Goal: Transaction & Acquisition: Obtain resource

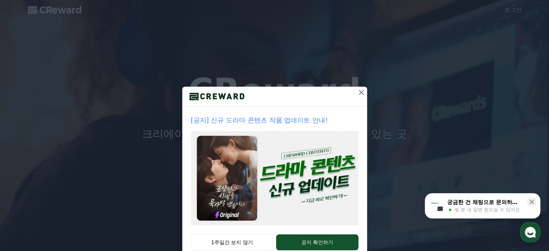
click at [358, 88] on icon at bounding box center [361, 92] width 9 height 9
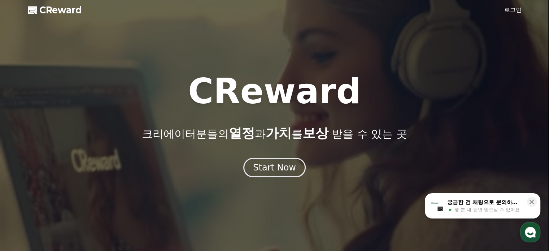
click at [523, 11] on div at bounding box center [274, 125] width 549 height 251
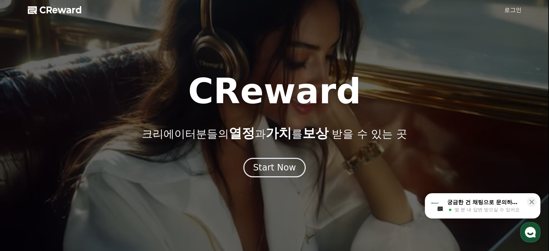
click at [514, 10] on link "로그인" at bounding box center [513, 10] width 17 height 9
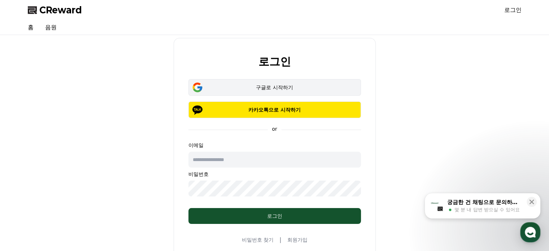
click at [262, 87] on div "구글로 시작하기" at bounding box center [275, 87] width 152 height 7
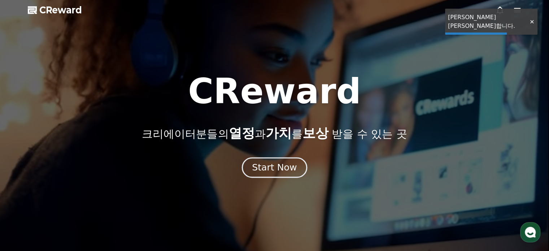
click at [277, 171] on div "Start Now" at bounding box center [274, 167] width 45 height 12
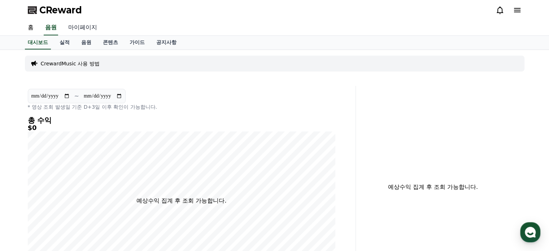
click at [83, 29] on link "마이페이지" at bounding box center [82, 27] width 40 height 15
select select "**********"
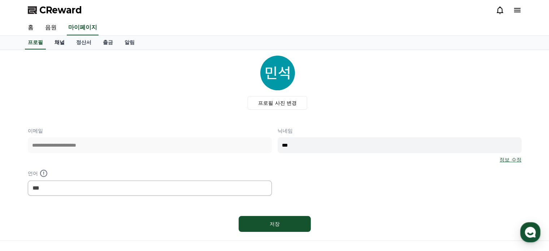
click at [55, 42] on link "채널" at bounding box center [60, 43] width 22 height 14
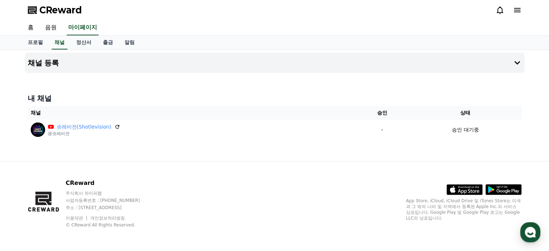
click at [97, 94] on h4 "내 채널" at bounding box center [275, 98] width 494 height 10
click at [109, 40] on link "출금" at bounding box center [108, 43] width 22 height 14
click at [85, 41] on link "정산서" at bounding box center [83, 43] width 27 height 14
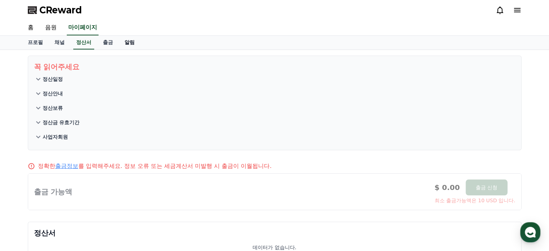
click at [123, 43] on link "알림" at bounding box center [130, 43] width 22 height 14
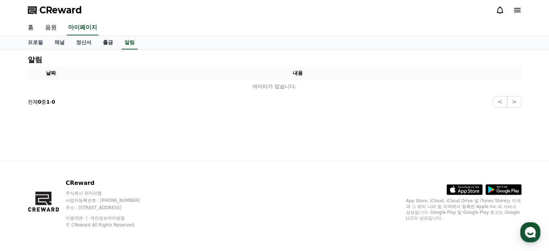
click at [112, 44] on link "출금" at bounding box center [108, 43] width 22 height 14
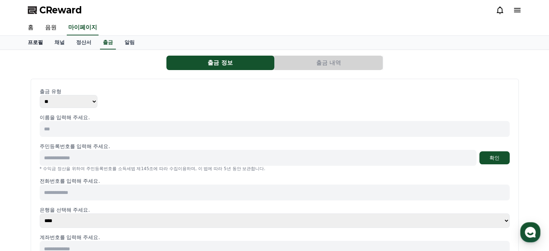
click at [39, 42] on link "프로필" at bounding box center [35, 43] width 27 height 14
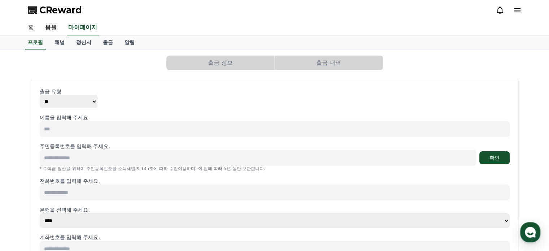
select select "**********"
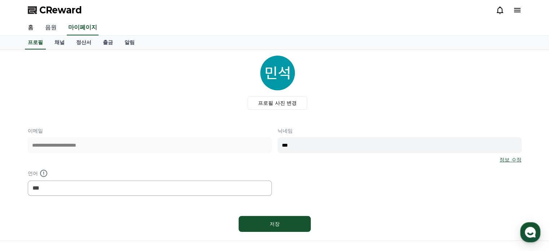
click at [48, 29] on link "음원" at bounding box center [50, 27] width 23 height 15
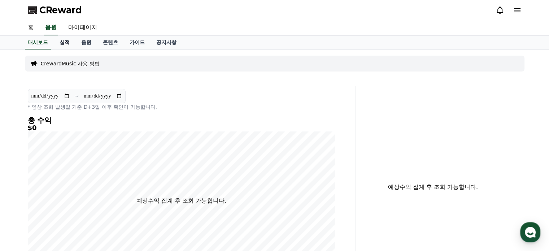
click at [66, 43] on link "실적" at bounding box center [65, 43] width 22 height 14
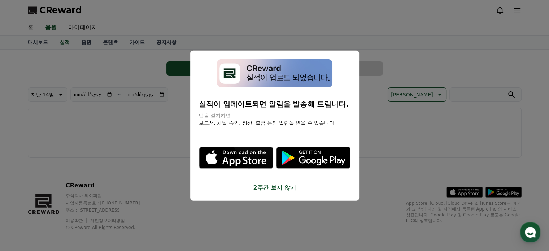
click at [285, 186] on button "2주간 보지 않기" at bounding box center [275, 188] width 152 height 9
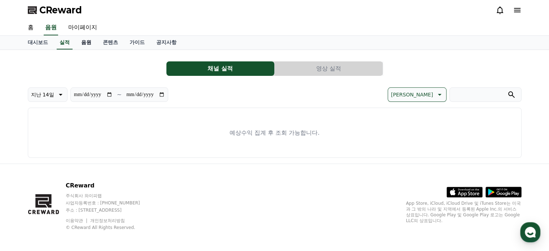
click at [90, 43] on link "음원" at bounding box center [87, 43] width 22 height 14
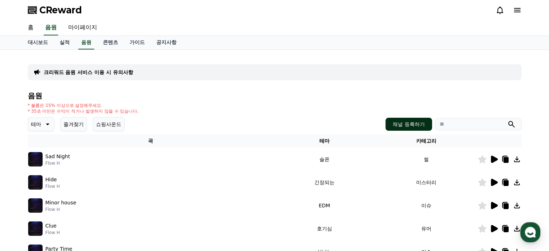
click at [422, 127] on button "채널 등록하기" at bounding box center [409, 124] width 46 height 13
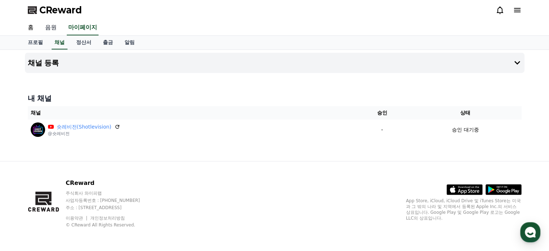
click at [50, 29] on link "음원" at bounding box center [50, 27] width 23 height 15
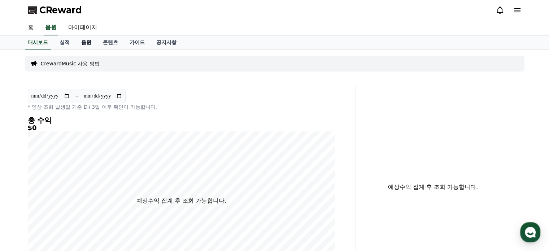
click at [88, 39] on link "음원" at bounding box center [87, 43] width 22 height 14
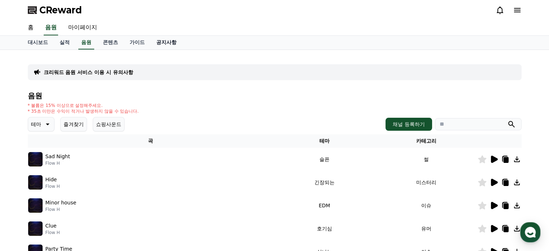
click at [170, 42] on link "공지사항" at bounding box center [167, 43] width 32 height 14
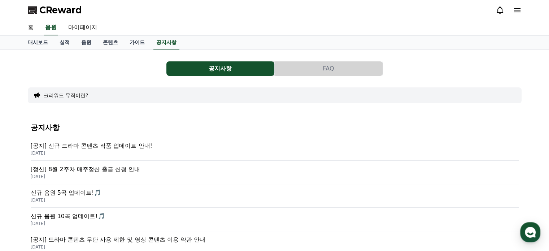
click at [117, 142] on p "[공지] 신규 드라마 콘텐츠 작품 업데이트 안내!" at bounding box center [275, 146] width 488 height 9
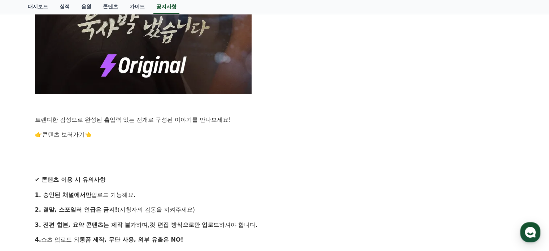
scroll to position [330, 0]
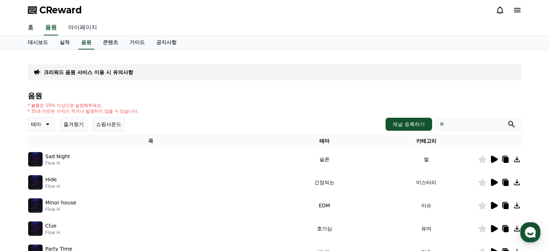
click at [81, 27] on link "마이페이지" at bounding box center [82, 27] width 40 height 15
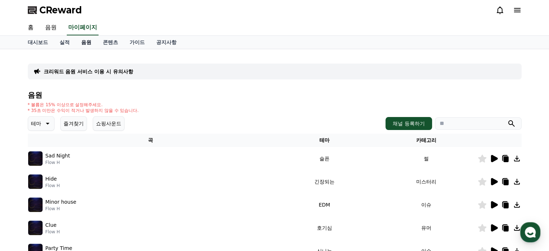
select select "**********"
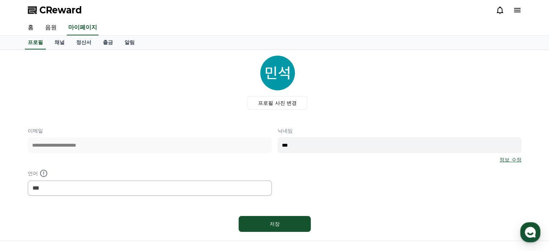
click at [83, 42] on link "정산서" at bounding box center [83, 43] width 27 height 14
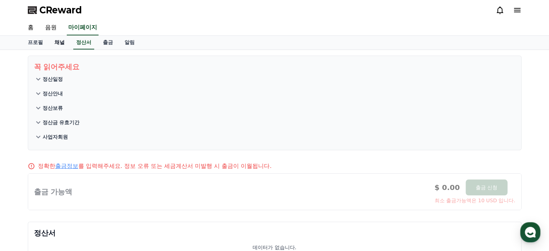
click at [61, 43] on link "채널" at bounding box center [60, 43] width 22 height 14
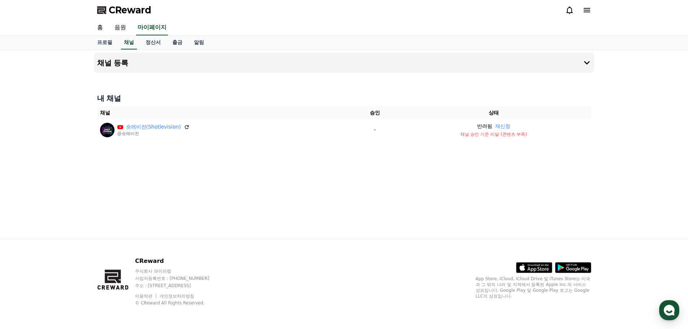
click at [349, 91] on div "내 채널 채널 승인 상태 숏레비전(Shotlevision) @숏레비전 - 반려됨 재신청 채널 승인 기준 미달 (콘텐츠 부족)" at bounding box center [344, 116] width 500 height 53
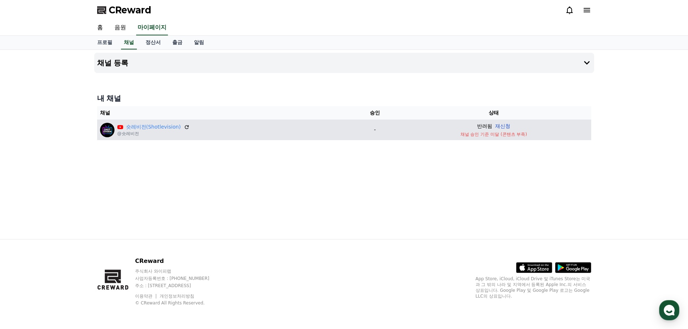
click at [499, 127] on button "재신청" at bounding box center [502, 126] width 15 height 8
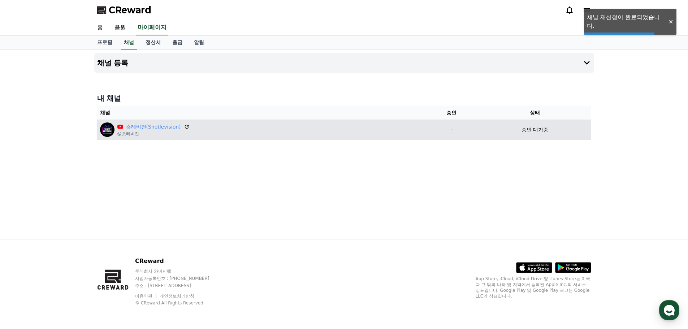
click at [529, 171] on div "채널 등록 내 채널 채널 승인 상태 숏레비전(Shotlevision) @숏레비전 - 승인 대기중" at bounding box center [344, 144] width 506 height 189
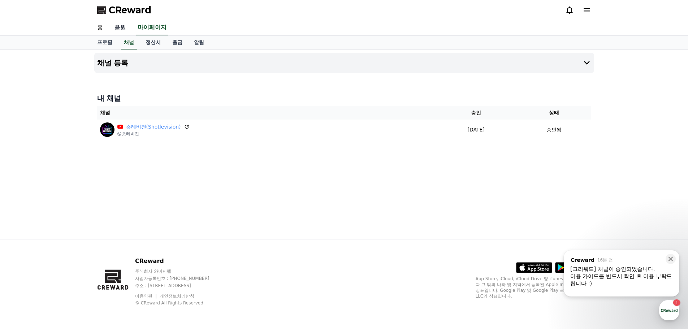
click at [129, 30] on link "음원" at bounding box center [120, 27] width 23 height 15
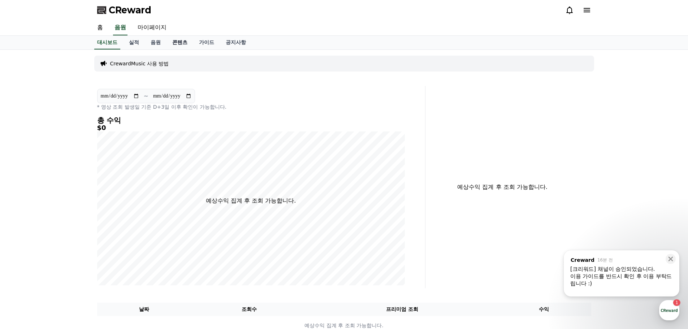
drag, startPoint x: 179, startPoint y: 41, endPoint x: 182, endPoint y: 45, distance: 5.1
click at [179, 41] on link "콘텐츠" at bounding box center [180, 43] width 27 height 14
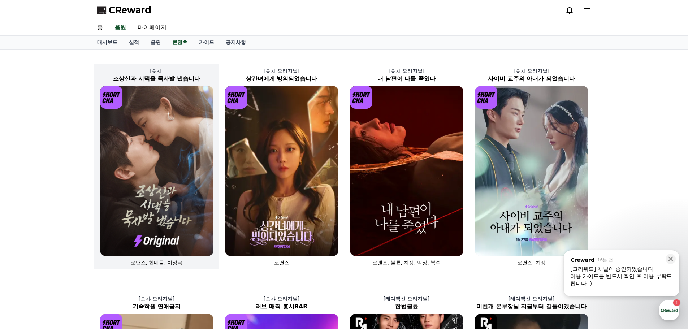
click at [176, 146] on img at bounding box center [156, 171] width 113 height 170
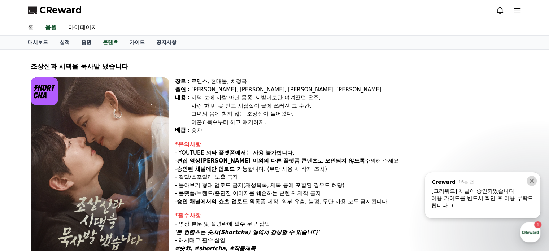
click at [530, 182] on icon at bounding box center [532, 180] width 7 height 7
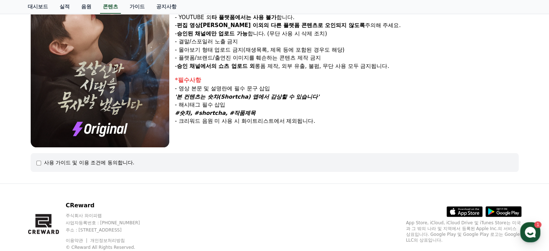
scroll to position [157, 0]
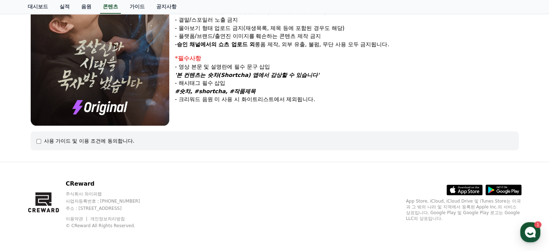
click at [135, 141] on div "사용 가이드 및 이용 조건에 동의합니다." at bounding box center [274, 140] width 477 height 7
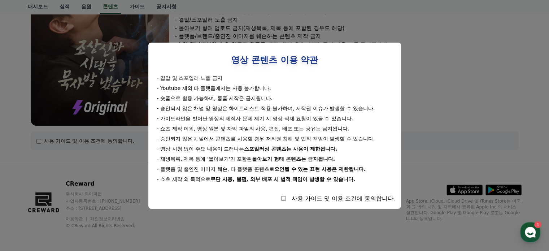
click at [286, 200] on div "사용 가이드 및 이용 조건에 동의합니다." at bounding box center [274, 198] width 241 height 9
select select
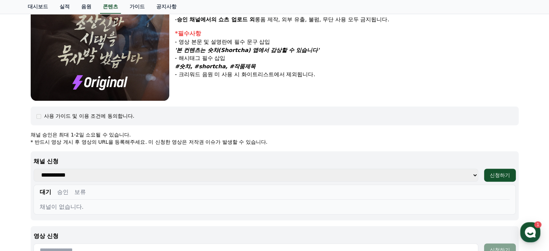
scroll to position [193, 0]
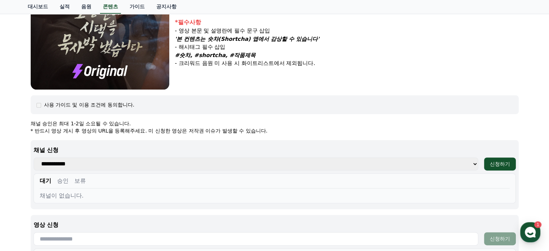
drag, startPoint x: 166, startPoint y: 164, endPoint x: 148, endPoint y: 169, distance: 19.2
click at [166, 164] on select "**********" at bounding box center [256, 164] width 445 height 13
select select "**********"
click at [34, 158] on select "**********" at bounding box center [256, 164] width 445 height 13
click at [505, 158] on button "신청하기" at bounding box center [500, 164] width 32 height 13
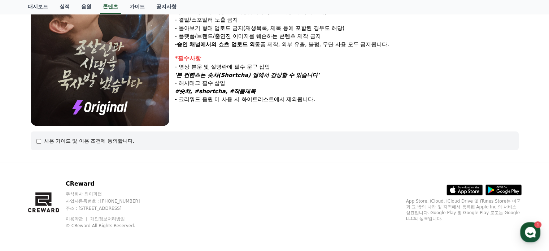
select select
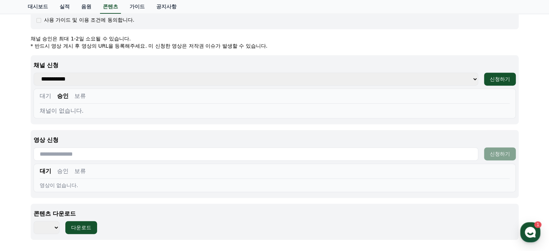
scroll to position [295, 0]
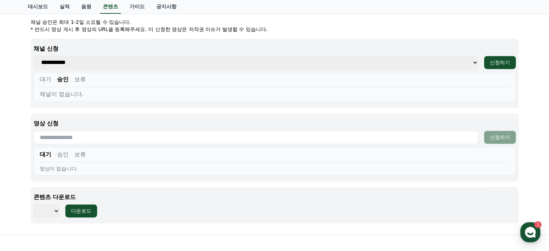
click at [102, 62] on select "**********" at bounding box center [256, 62] width 445 height 13
select select "**********"
click at [34, 56] on select "**********" at bounding box center [256, 62] width 445 height 13
click at [498, 61] on div "신청하기" at bounding box center [500, 62] width 20 height 7
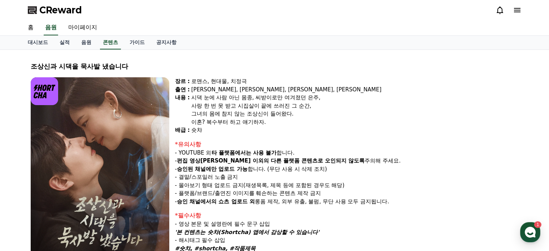
select select
click at [84, 26] on link "마이페이지" at bounding box center [82, 27] width 40 height 15
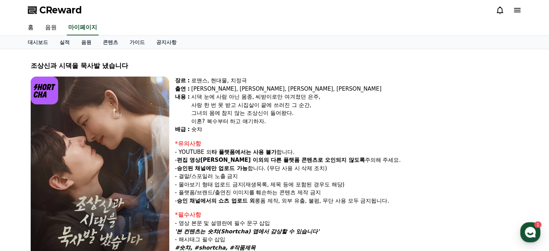
select select "**********"
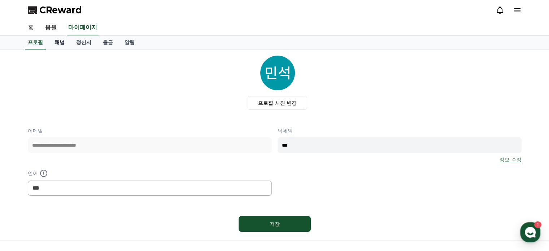
click at [58, 42] on link "채널" at bounding box center [60, 43] width 22 height 14
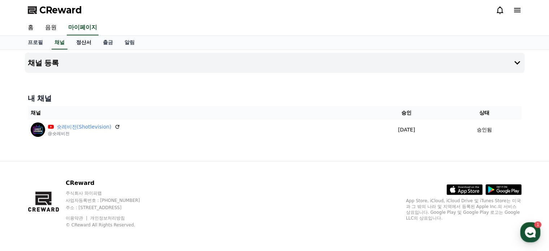
click at [89, 44] on link "정산서" at bounding box center [83, 43] width 27 height 14
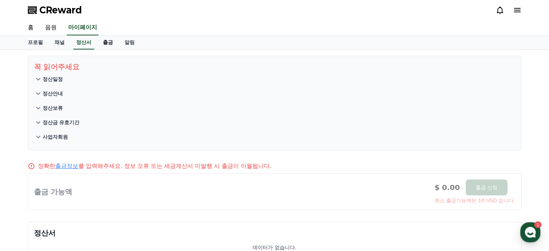
click at [110, 43] on link "출금" at bounding box center [108, 43] width 22 height 14
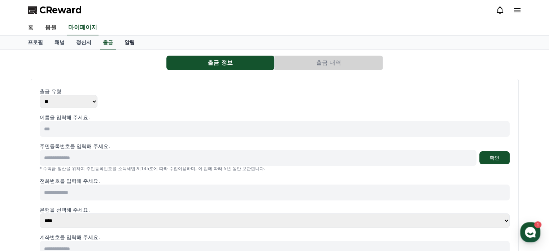
click at [139, 42] on link "알림" at bounding box center [130, 43] width 22 height 14
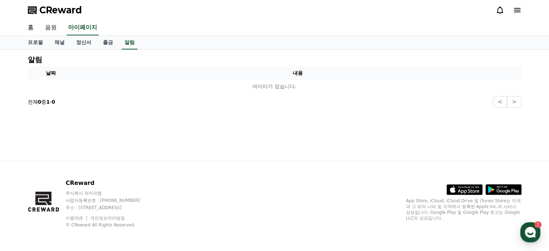
click at [55, 31] on link "음원" at bounding box center [50, 27] width 23 height 15
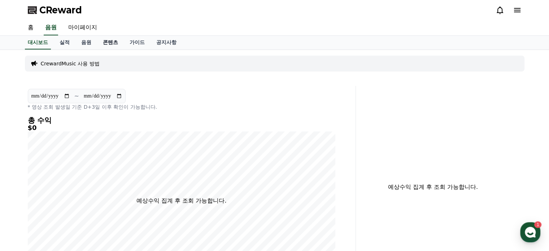
click at [101, 38] on link "콘텐츠" at bounding box center [110, 43] width 27 height 14
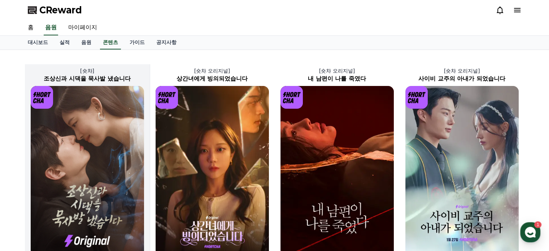
click at [110, 107] on img at bounding box center [87, 171] width 113 height 170
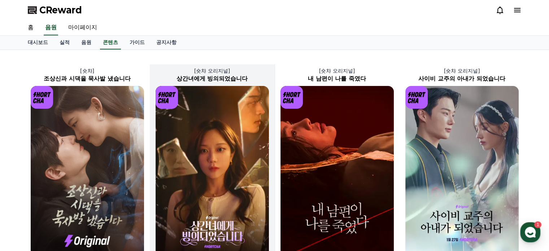
select select
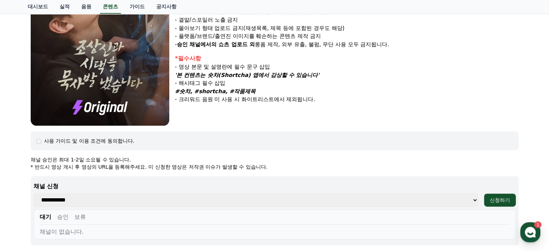
scroll to position [367, 0]
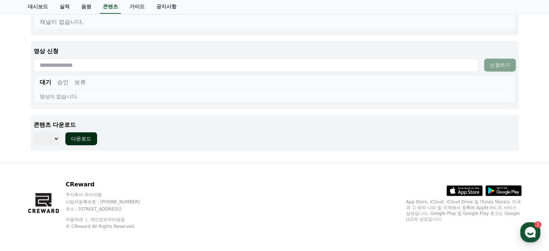
click at [87, 141] on div "다운로드" at bounding box center [81, 138] width 20 height 7
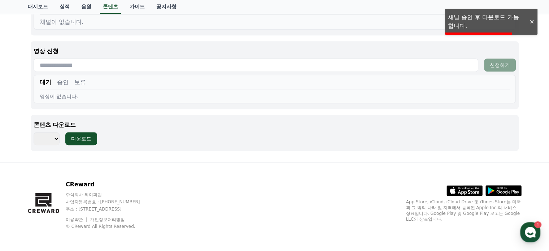
click at [531, 22] on div at bounding box center [532, 21] width 12 height 7
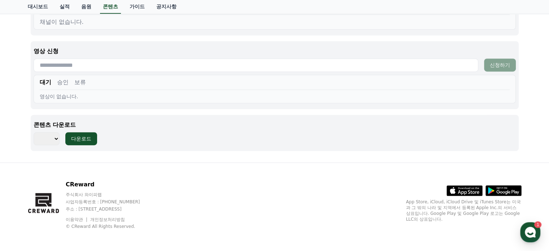
click at [65, 82] on button "승인" at bounding box center [63, 82] width 12 height 9
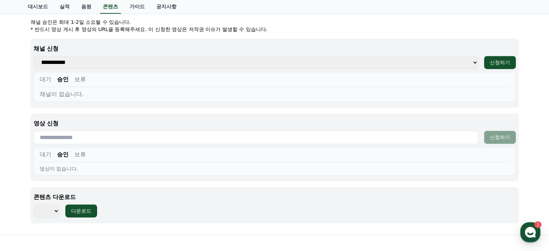
click at [81, 84] on div "대기 승인 보류" at bounding box center [275, 81] width 470 height 12
click at [74, 81] on button "보류" at bounding box center [80, 79] width 12 height 9
click at [39, 81] on div "대기 승인 보류 채널이 없습니다." at bounding box center [275, 87] width 483 height 30
click at [45, 79] on button "대기" at bounding box center [46, 79] width 12 height 9
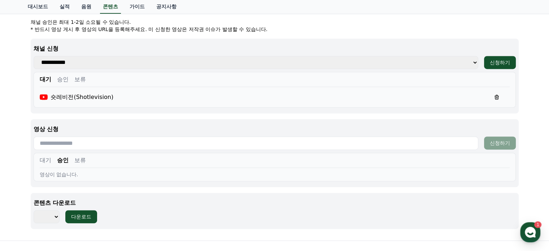
click at [51, 216] on select "*** *** *** *** *** *** *** *** *** *** *** *** *** *** *** *** *** *** *** ***…" at bounding box center [47, 216] width 26 height 13
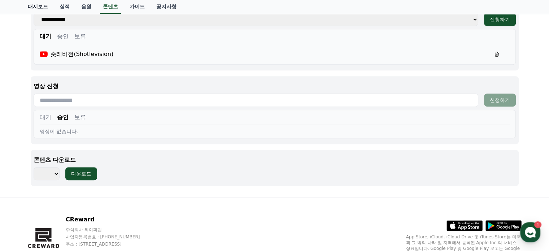
scroll to position [361, 0]
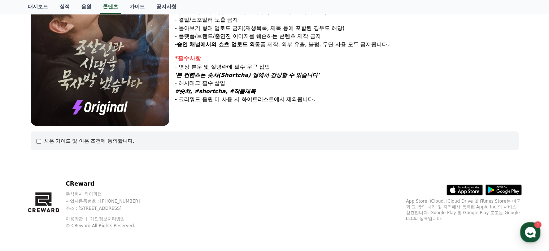
select select
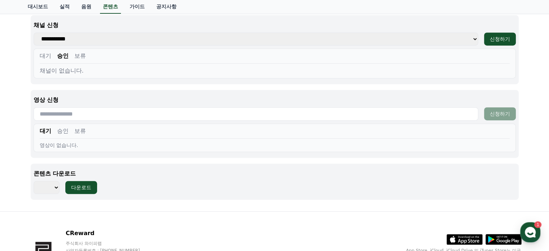
scroll to position [302, 0]
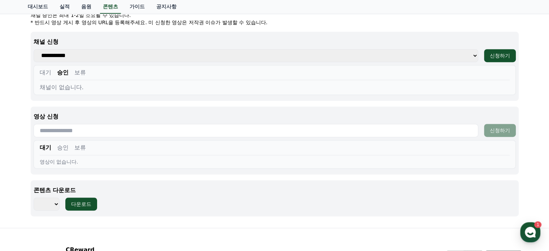
click at [45, 69] on button "대기" at bounding box center [46, 72] width 12 height 9
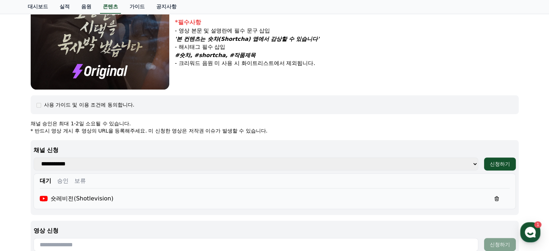
scroll to position [181, 0]
